Goal: Information Seeking & Learning: Understand process/instructions

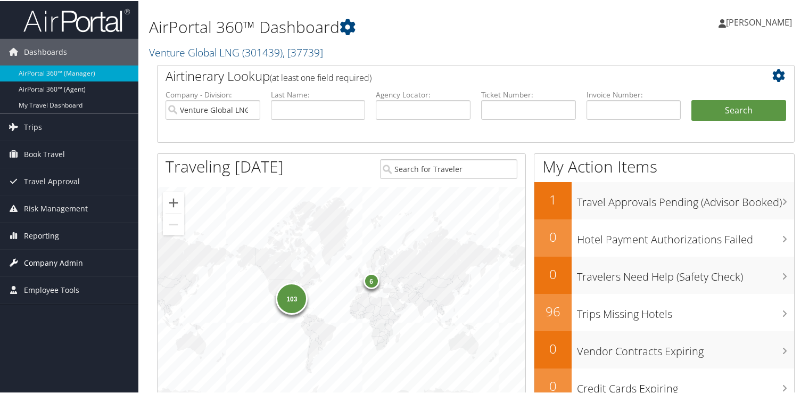
click at [57, 263] on span "Company Admin" at bounding box center [53, 262] width 59 height 27
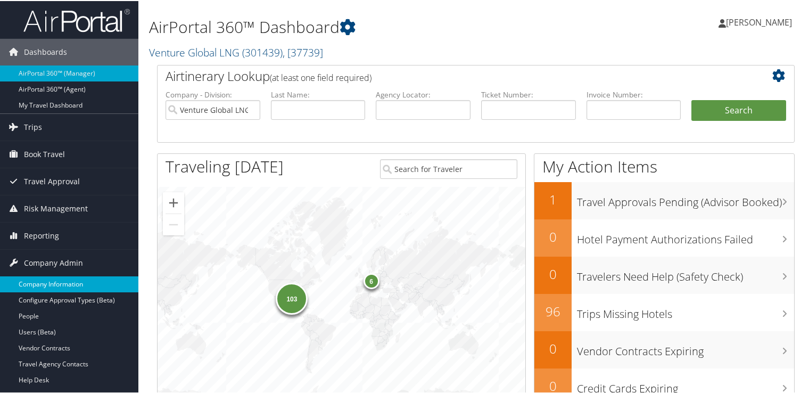
click at [67, 282] on link "Company Information" at bounding box center [69, 283] width 138 height 16
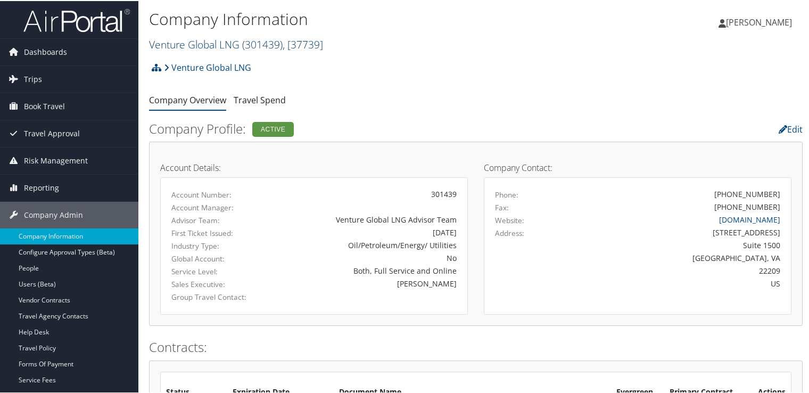
click at [306, 45] on span ", [ 37739 ]" at bounding box center [303, 43] width 40 height 14
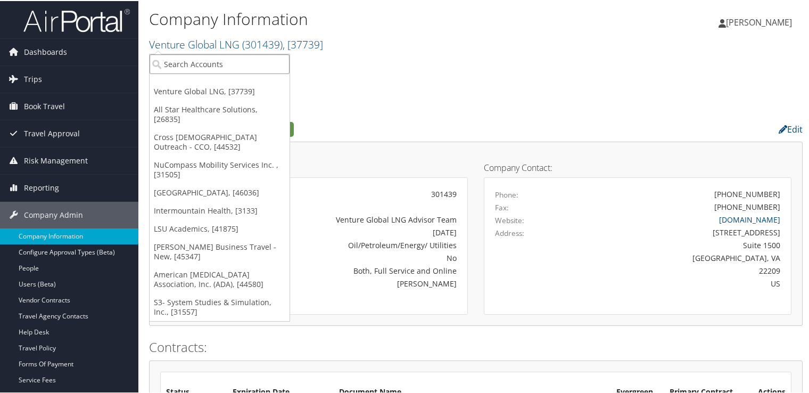
click at [237, 61] on input "search" at bounding box center [220, 63] width 140 height 20
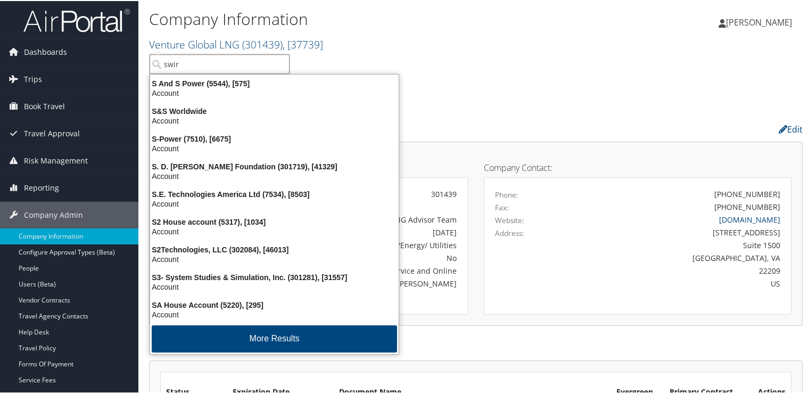
type input "swire"
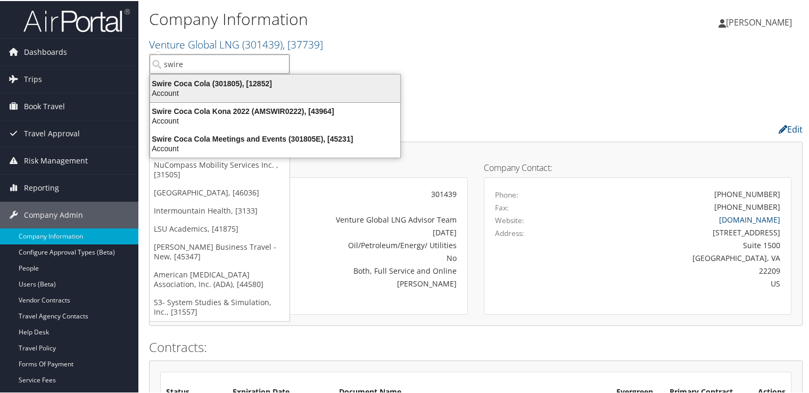
click at [248, 82] on div "Swire Coca Cola (301805), [12852]" at bounding box center [275, 83] width 263 height 10
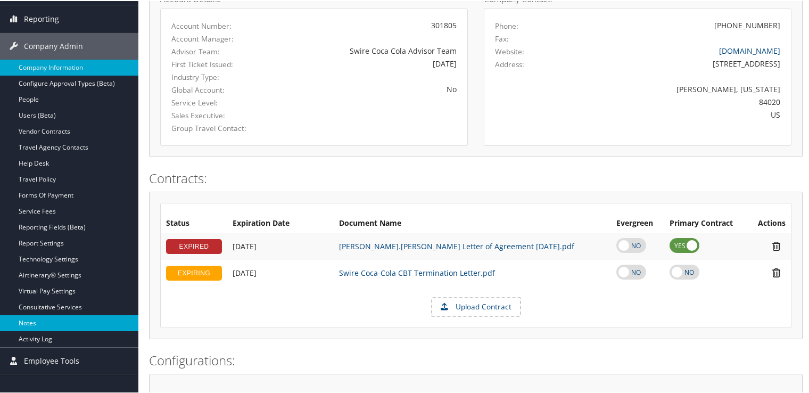
scroll to position [213, 0]
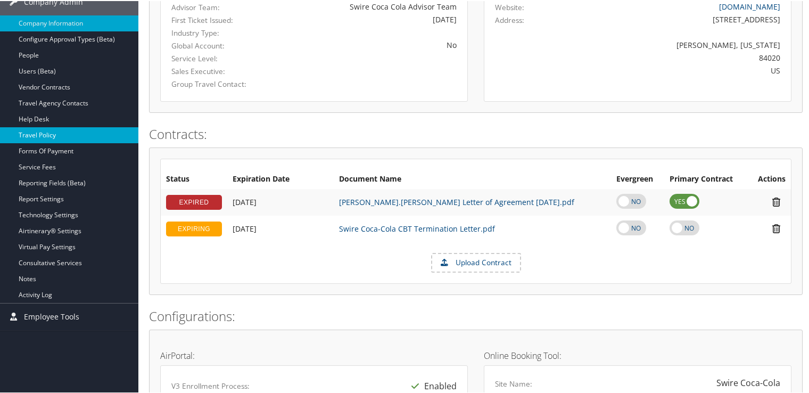
click at [53, 134] on link "Travel Policy" at bounding box center [69, 134] width 138 height 16
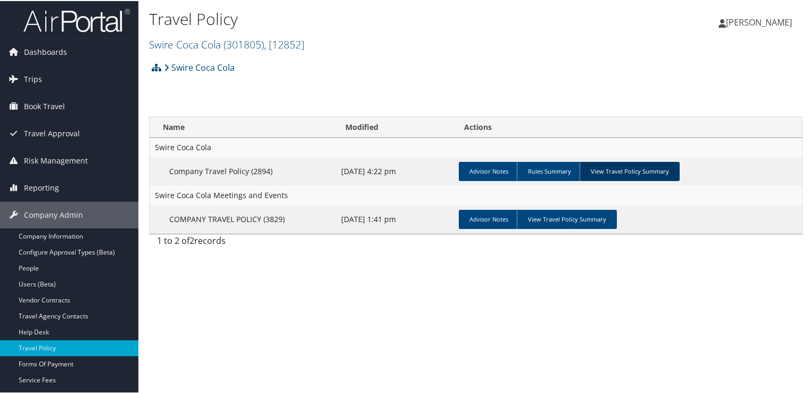
click at [628, 170] on link "View Travel Policy Summary" at bounding box center [630, 170] width 100 height 19
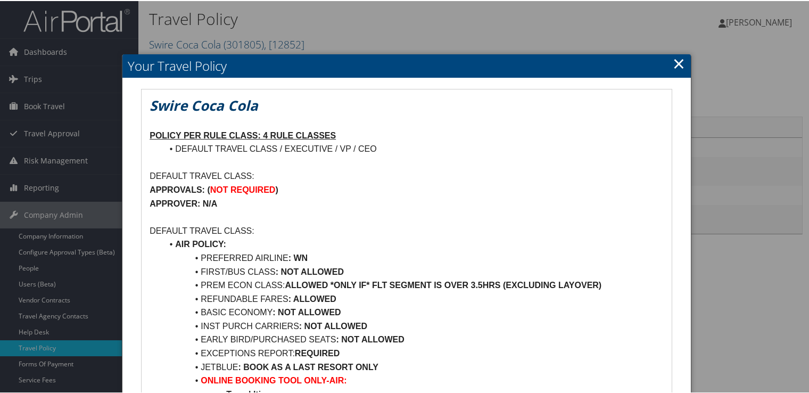
scroll to position [344, 0]
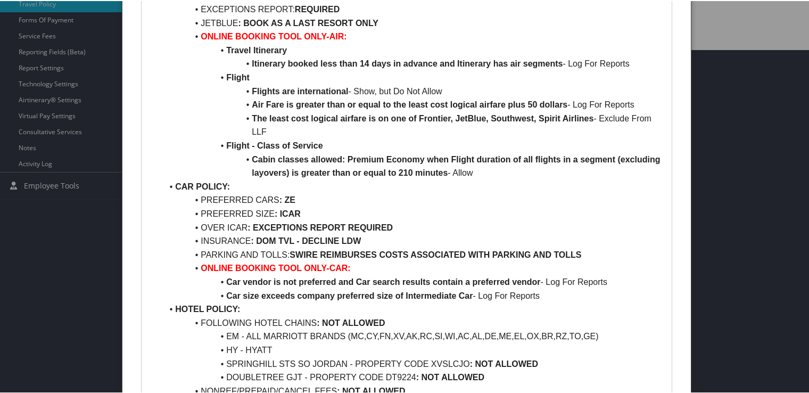
click at [700, 193] on div at bounding box center [406, 196] width 813 height 393
click at [707, 192] on div at bounding box center [406, 196] width 813 height 393
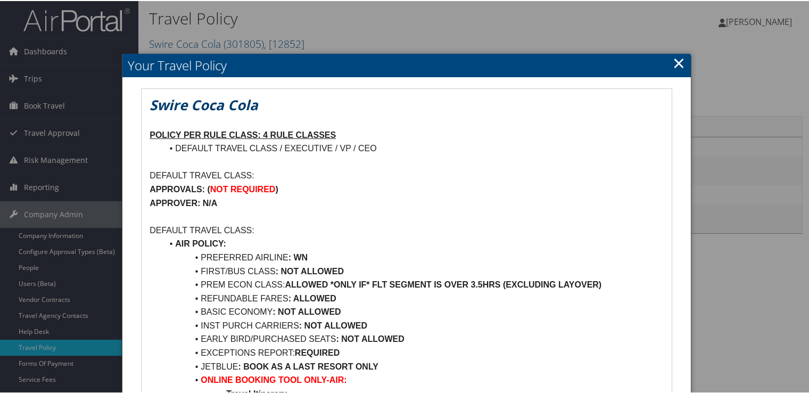
scroll to position [0, 0]
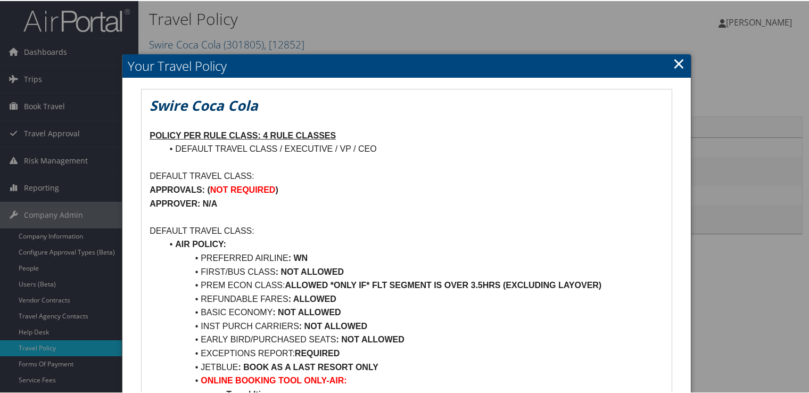
click at [673, 65] on link "×" at bounding box center [679, 62] width 12 height 21
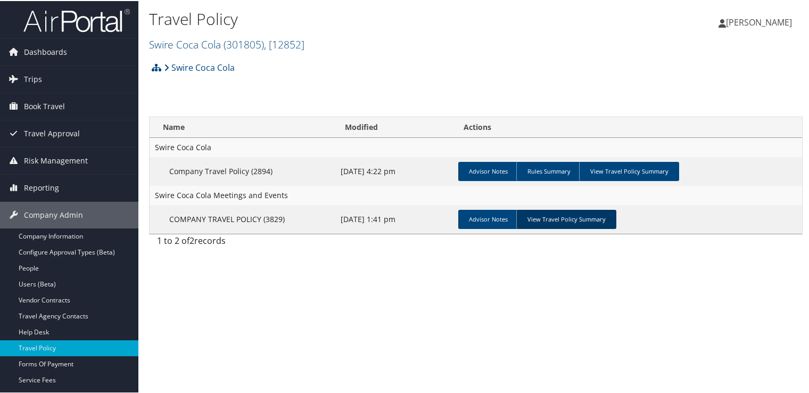
click at [588, 225] on link "View Travel Policy Summary" at bounding box center [566, 218] width 100 height 19
click at [586, 218] on body "Menu Dashboards ► AirPortal 360™ (Manager) AirPortal 360™ (Agent) My Travel Das…" at bounding box center [406, 196] width 813 height 393
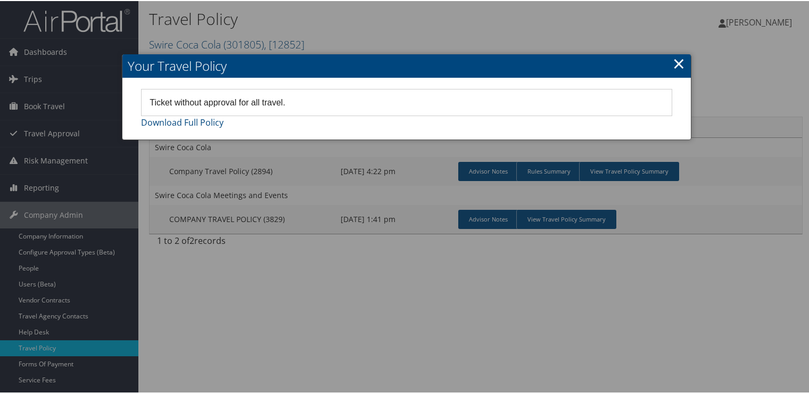
click at [716, 209] on div at bounding box center [406, 196] width 813 height 393
click at [675, 53] on link "×" at bounding box center [679, 62] width 12 height 21
click at [677, 70] on link "×" at bounding box center [679, 62] width 12 height 21
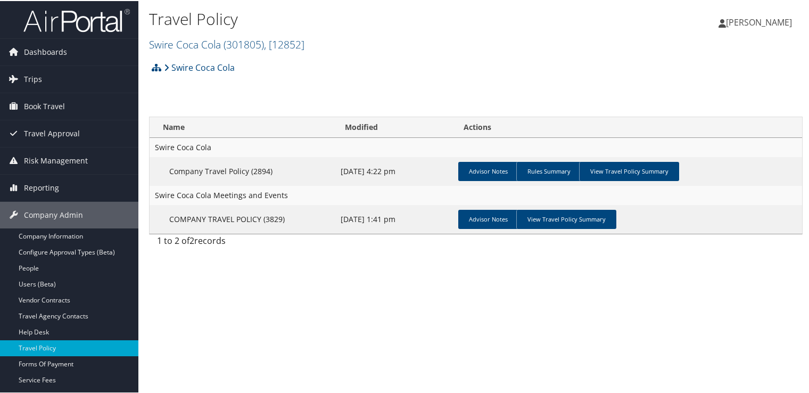
click at [646, 156] on td "Advisor Notes Rules Summary View Travel Policy Summary" at bounding box center [628, 170] width 348 height 29
click at [646, 163] on link "View Travel Policy Summary" at bounding box center [629, 170] width 100 height 19
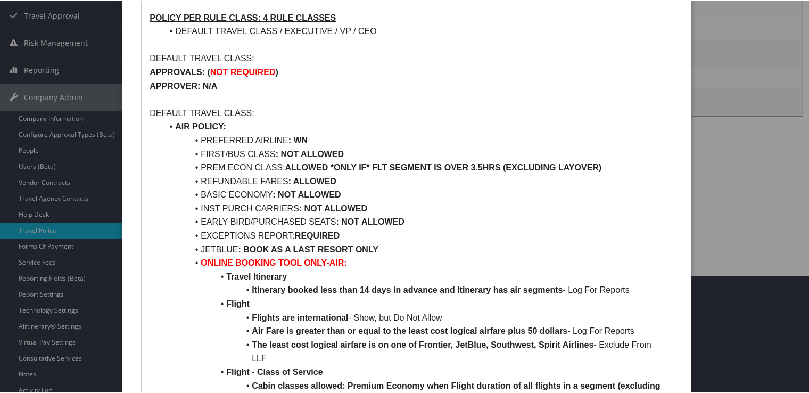
scroll to position [106, 0]
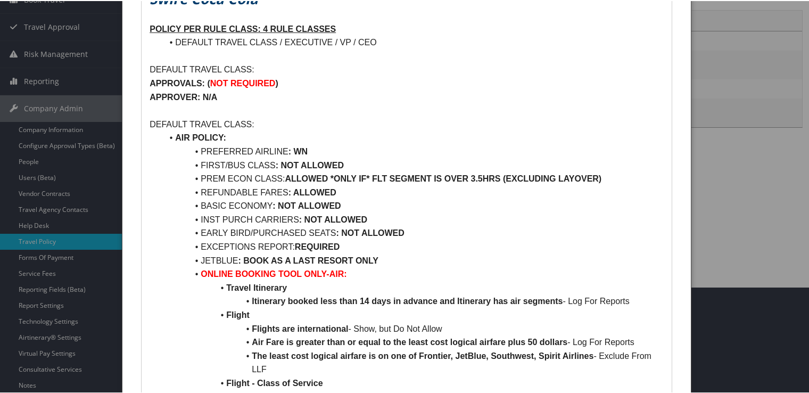
drag, startPoint x: 181, startPoint y: 163, endPoint x: 345, endPoint y: 165, distance: 163.4
click at [345, 165] on li "FIRST/BUS CLASS : NOT ALLOWED" at bounding box center [412, 165] width 501 height 14
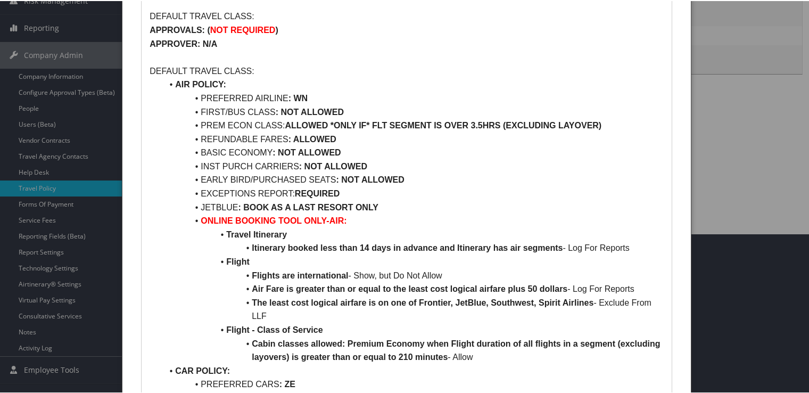
scroll to position [160, 0]
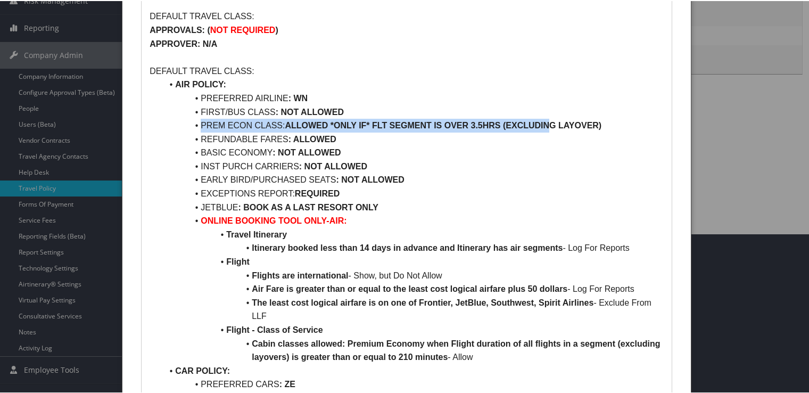
drag, startPoint x: 199, startPoint y: 126, endPoint x: 549, endPoint y: 129, distance: 350.8
click at [549, 129] on li "PREM ECON CLASS: ALLOWED *ONLY IF* FLT SEGMENT IS OVER 3.5HRS (EXCLUDING LAYOVE…" at bounding box center [412, 125] width 501 height 14
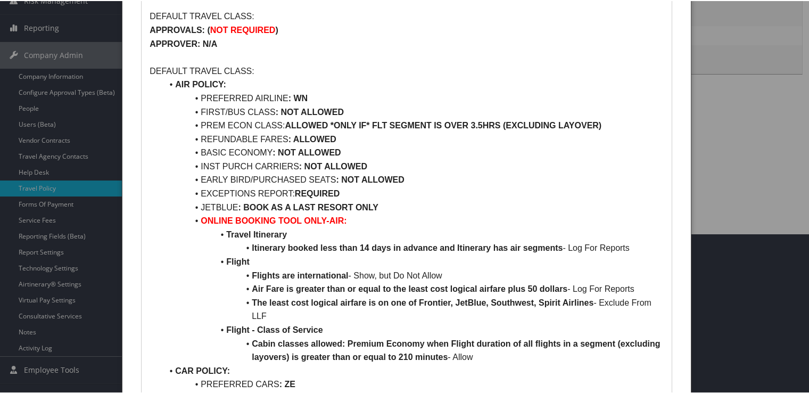
click at [356, 159] on li "INST PURCH CARRIERS : NOT ALLOWED" at bounding box center [412, 166] width 501 height 14
drag, startPoint x: 456, startPoint y: 272, endPoint x: 251, endPoint y: 278, distance: 204.5
click at [251, 278] on li "Flights are international - Show, but Do Not Allow" at bounding box center [412, 275] width 501 height 14
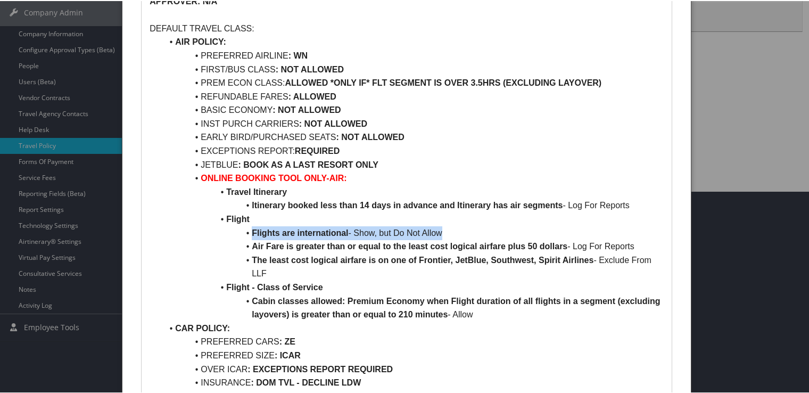
scroll to position [213, 0]
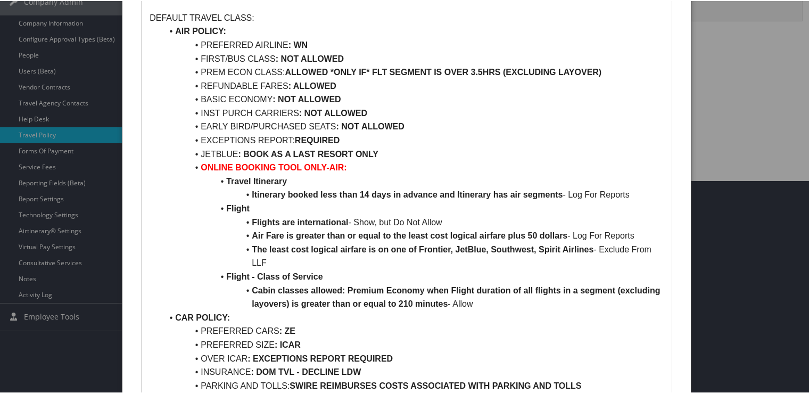
click at [379, 263] on li "The least cost logical airfare is on one of Frontier, JetBlue, Southwest, Spiri…" at bounding box center [412, 255] width 501 height 27
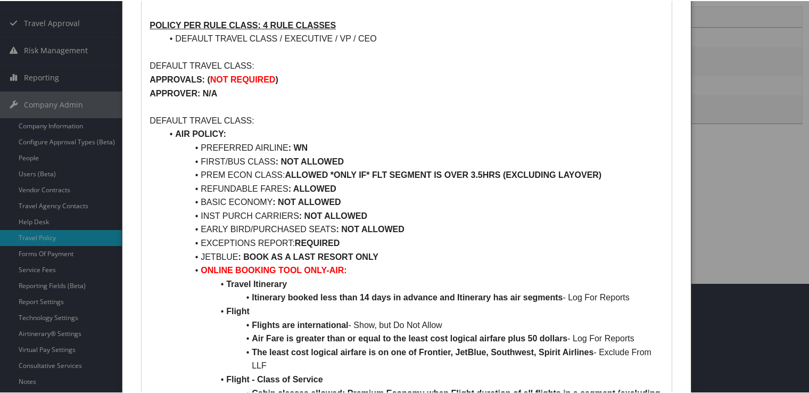
scroll to position [106, 0]
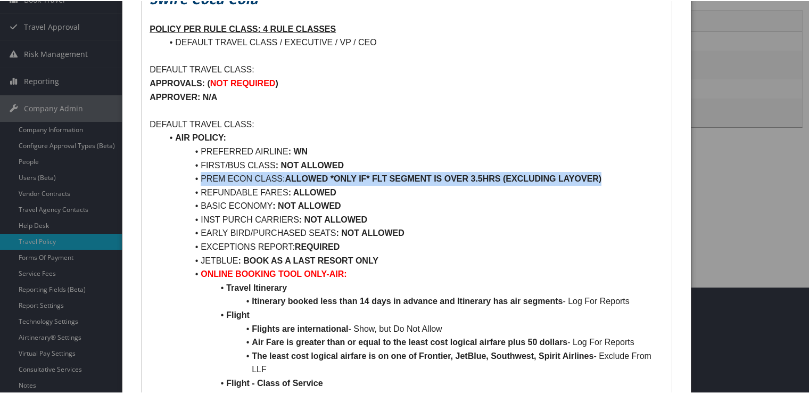
drag, startPoint x: 196, startPoint y: 174, endPoint x: 606, endPoint y: 175, distance: 409.8
click at [606, 175] on li "PREM ECON CLASS: ALLOWED *ONLY IF* FLT SEGMENT IS OVER 3.5HRS (EXCLUDING LAYOVE…" at bounding box center [412, 178] width 501 height 14
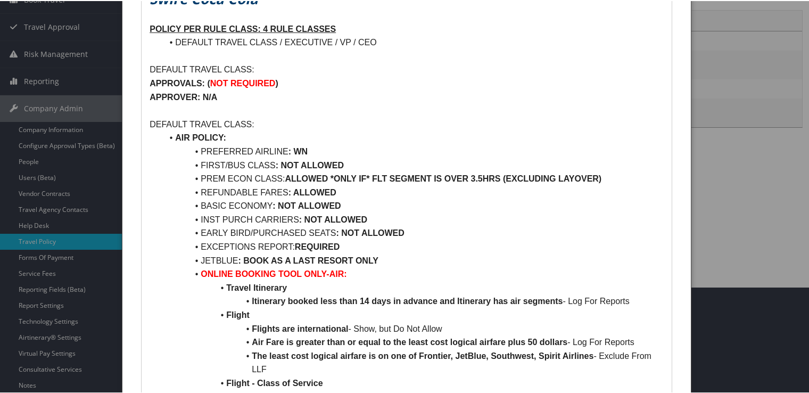
click at [390, 214] on li "INST PURCH CARRIERS : NOT ALLOWED" at bounding box center [412, 219] width 501 height 14
click at [374, 233] on strong ": NOT ALLOWED" at bounding box center [370, 231] width 68 height 9
